Goal: Find specific page/section: Find specific page/section

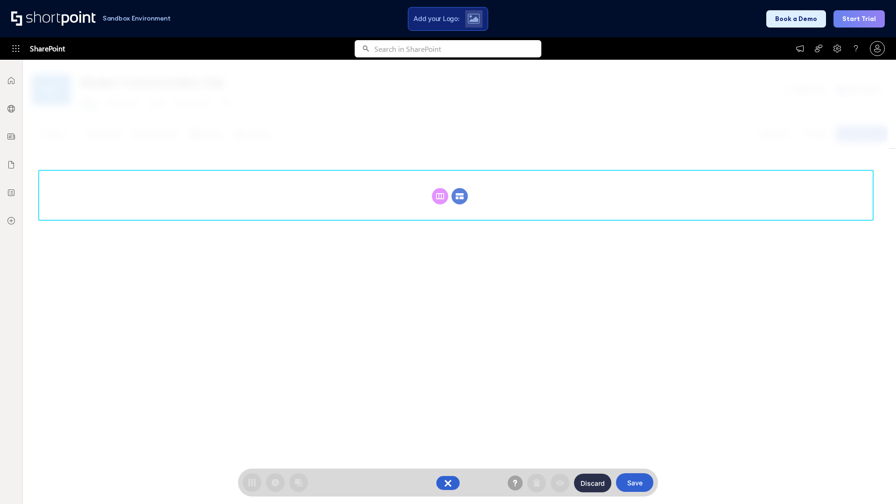
click at [459, 196] on circle at bounding box center [460, 196] width 16 height 16
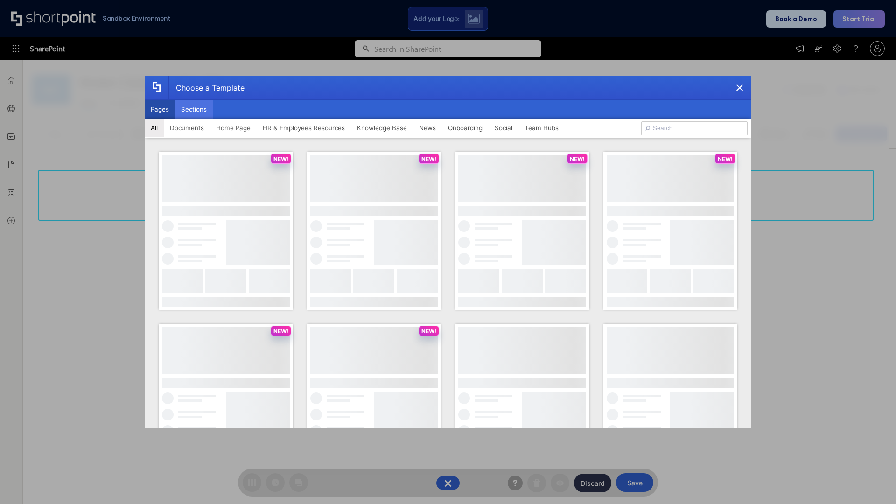
click at [194, 109] on button "Sections" at bounding box center [194, 109] width 38 height 19
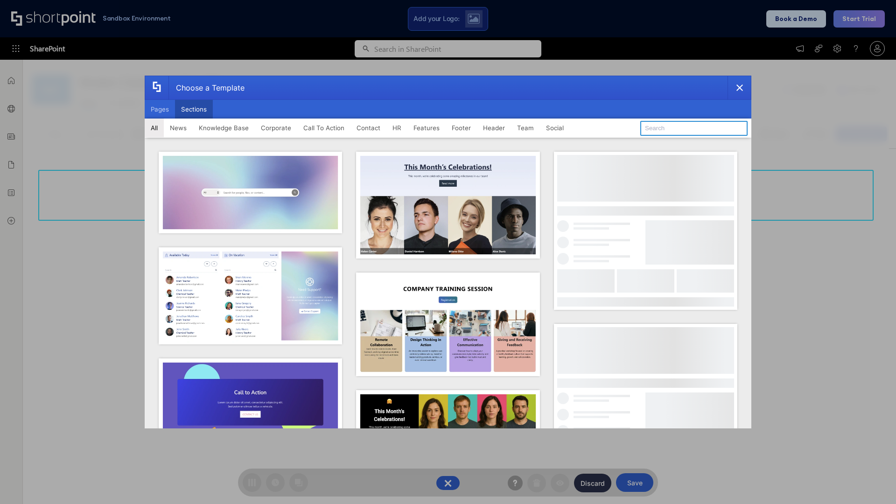
type input "Features Kit 6"
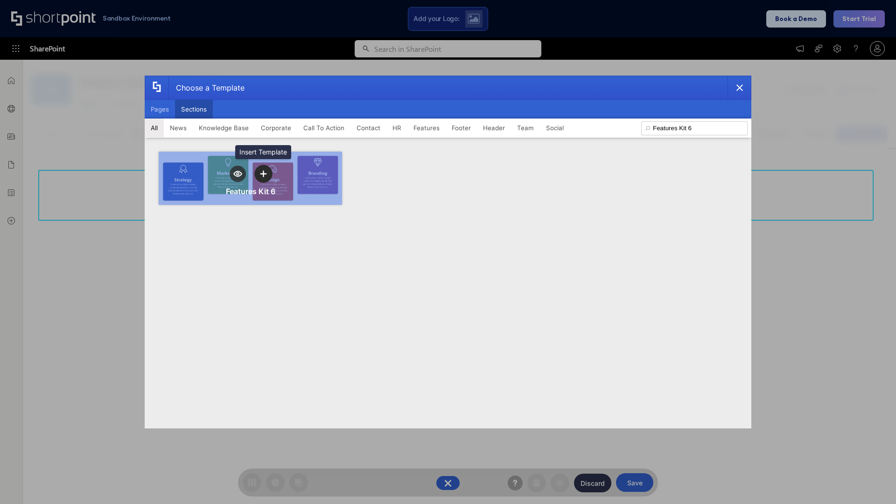
click at [263, 174] on icon "template selector" at bounding box center [263, 173] width 7 height 7
